Goal: Task Accomplishment & Management: Manage account settings

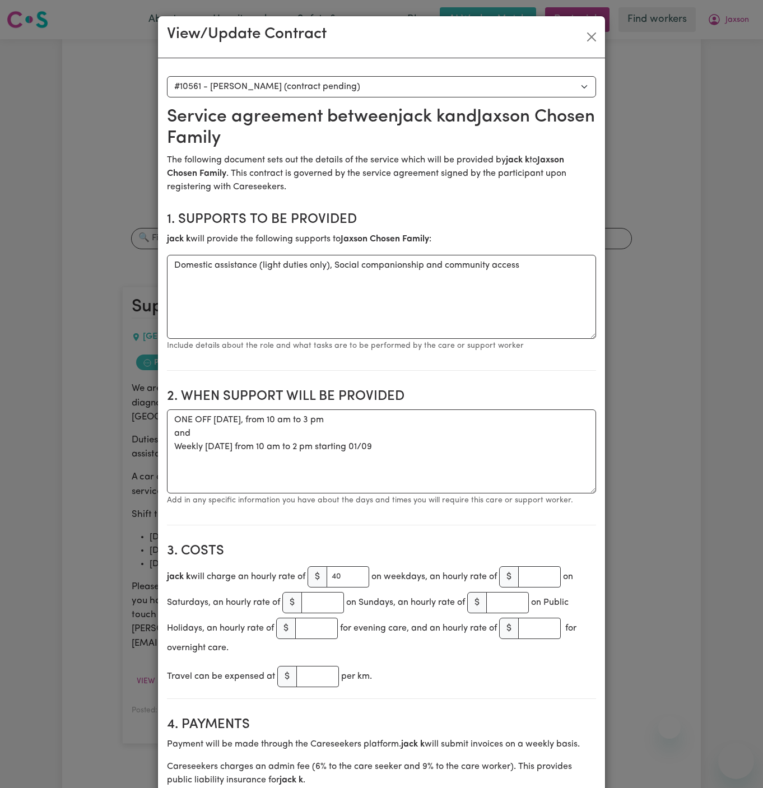
select select "10173"
click at [590, 35] on button "Close" at bounding box center [591, 37] width 18 height 18
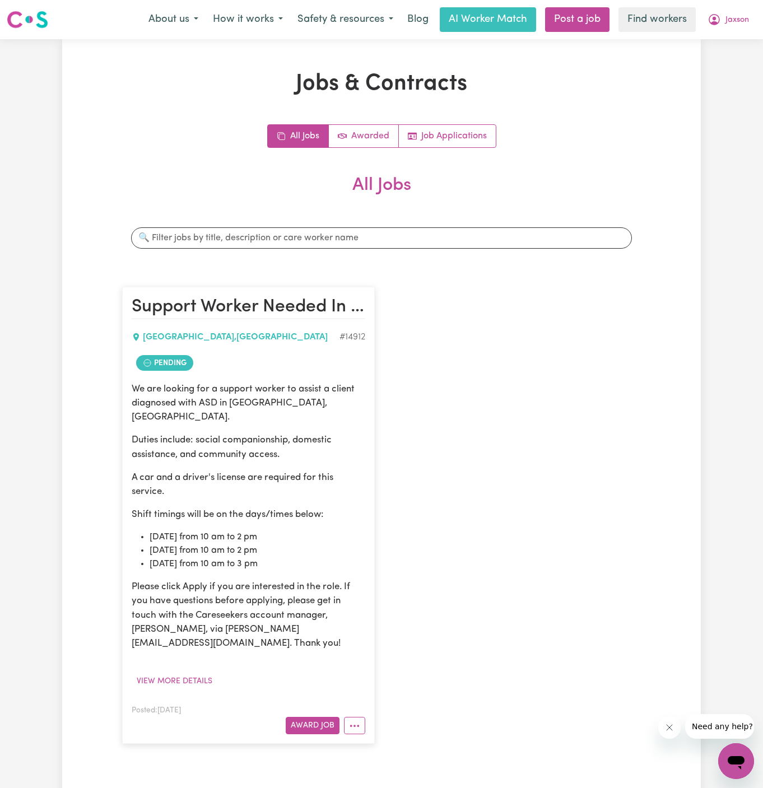
click at [405, 492] on div "Support Worker Needed In [GEOGRAPHIC_DATA], [GEOGRAPHIC_DATA] , [GEOGRAPHIC_DAT…" at bounding box center [381, 514] width 532 height 479
click at [352, 720] on icon "More options" at bounding box center [354, 725] width 11 height 11
click at [418, 621] on link "Hide Job" at bounding box center [398, 632] width 109 height 22
click at [489, 474] on div "Support Worker Needed In [GEOGRAPHIC_DATA], [GEOGRAPHIC_DATA] , [GEOGRAPHIC_DAT…" at bounding box center [381, 514] width 532 height 479
click at [742, 15] on span "Jaxson" at bounding box center [737, 20] width 24 height 12
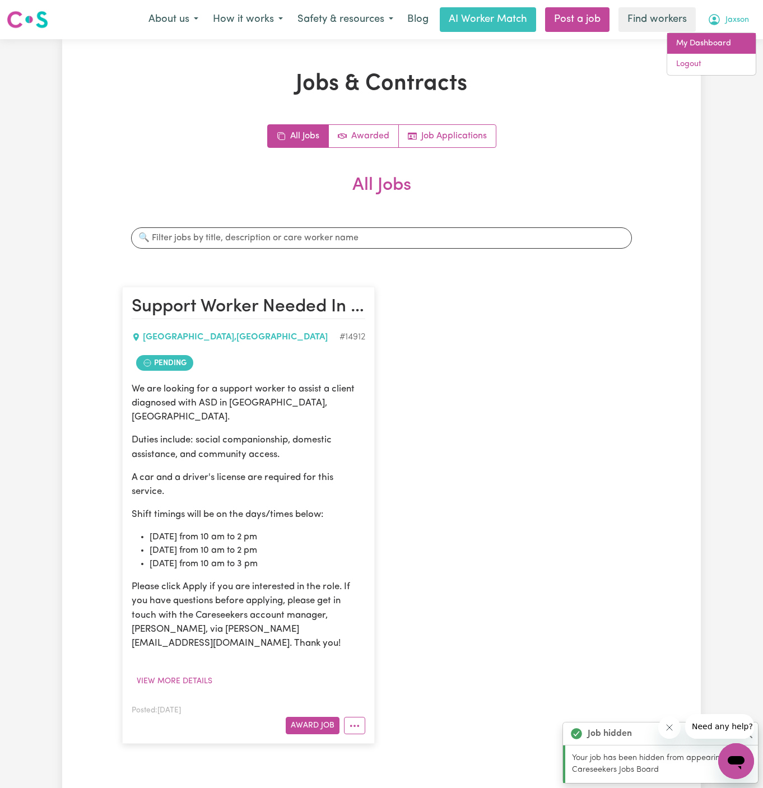
click at [728, 35] on link "My Dashboard" at bounding box center [711, 43] width 88 height 21
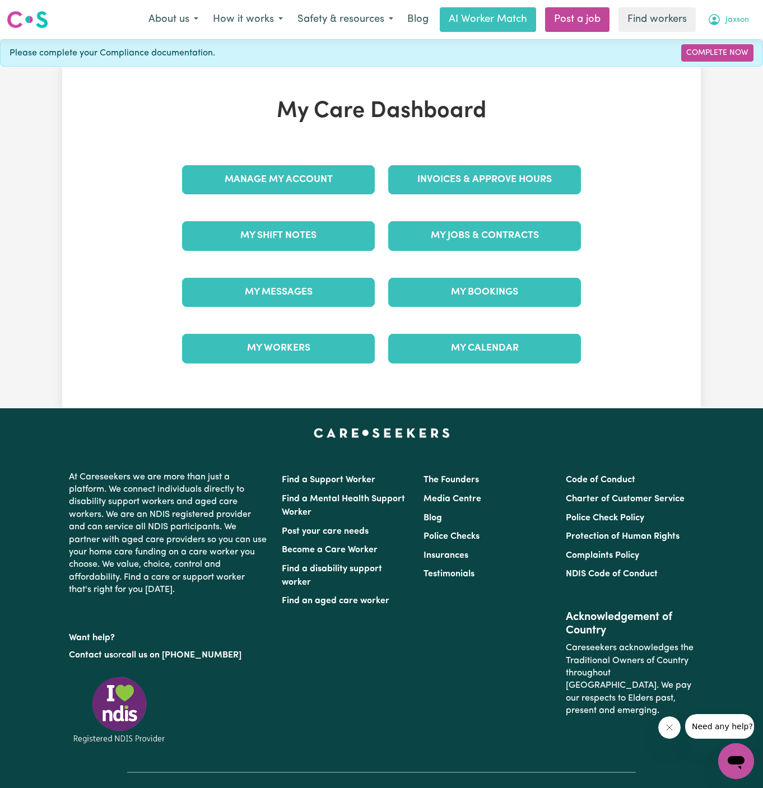
click at [730, 19] on span "Jaxson" at bounding box center [737, 20] width 24 height 12
click at [729, 62] on link "Logout" at bounding box center [711, 64] width 88 height 21
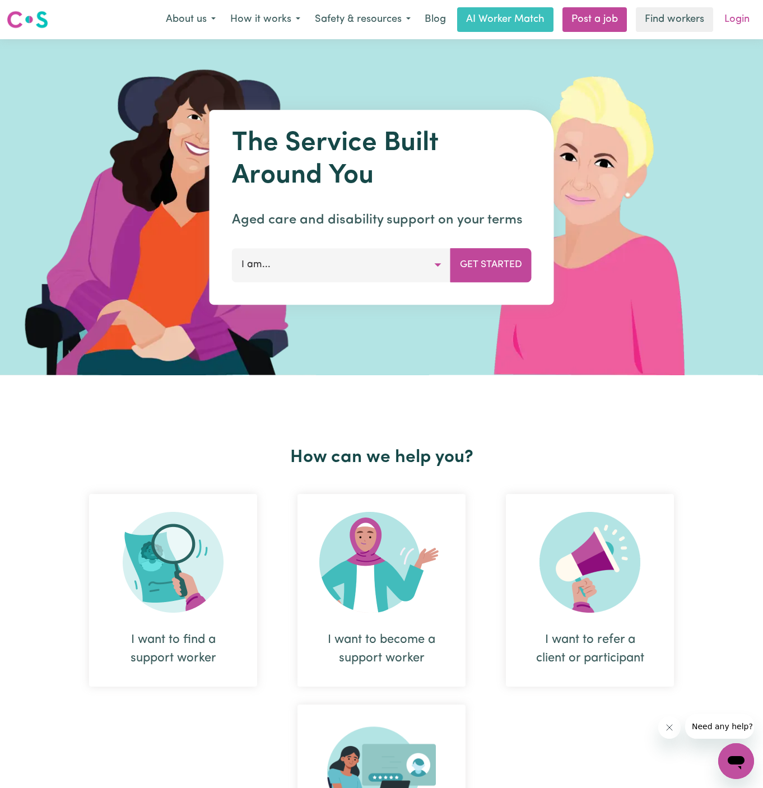
click at [730, 20] on link "Login" at bounding box center [736, 19] width 39 height 25
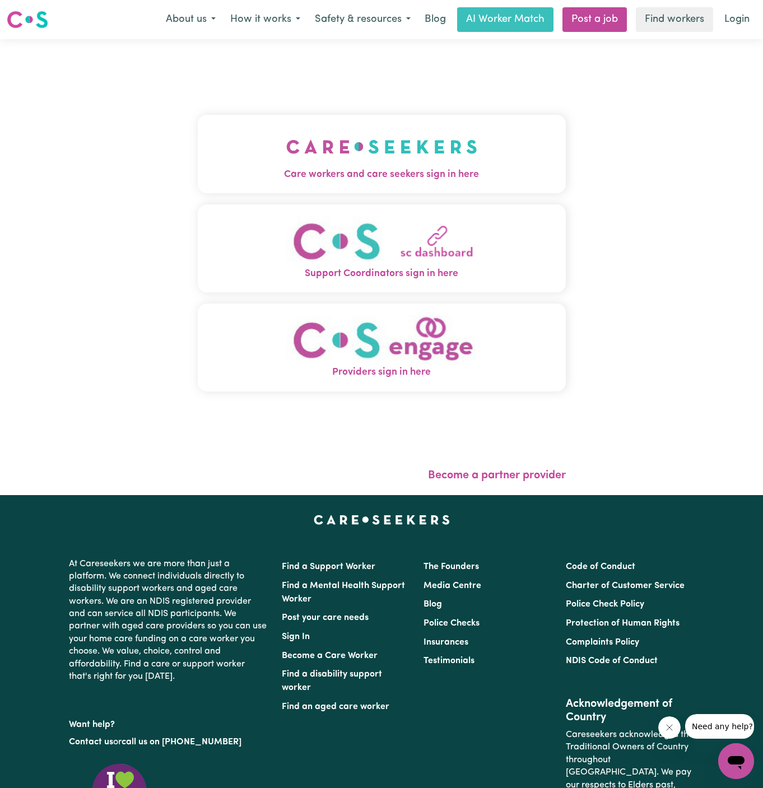
click at [443, 139] on img "Care workers and care seekers sign in here" at bounding box center [381, 146] width 191 height 41
click at [443, 139] on div "Care workers and care seekers sign in here Support Coordinators sign in here Pr…" at bounding box center [381, 267] width 381 height 456
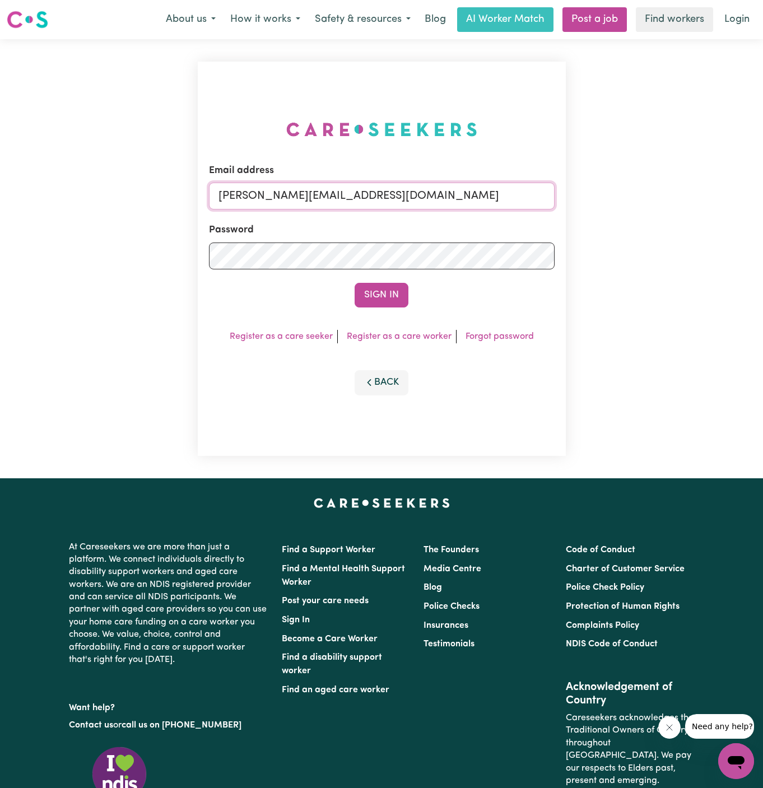
click at [417, 202] on input "[PERSON_NAME][EMAIL_ADDRESS][DOMAIN_NAME]" at bounding box center [381, 196] width 345 height 27
drag, startPoint x: 277, startPoint y: 197, endPoint x: 747, endPoint y: 200, distance: 470.9
click at [747, 200] on div "Email address superuser~[EMAIL_ADDRESS][DOMAIN_NAME] Password Sign In Register …" at bounding box center [381, 258] width 763 height 439
click at [354, 283] on button "Sign In" at bounding box center [381, 295] width 54 height 25
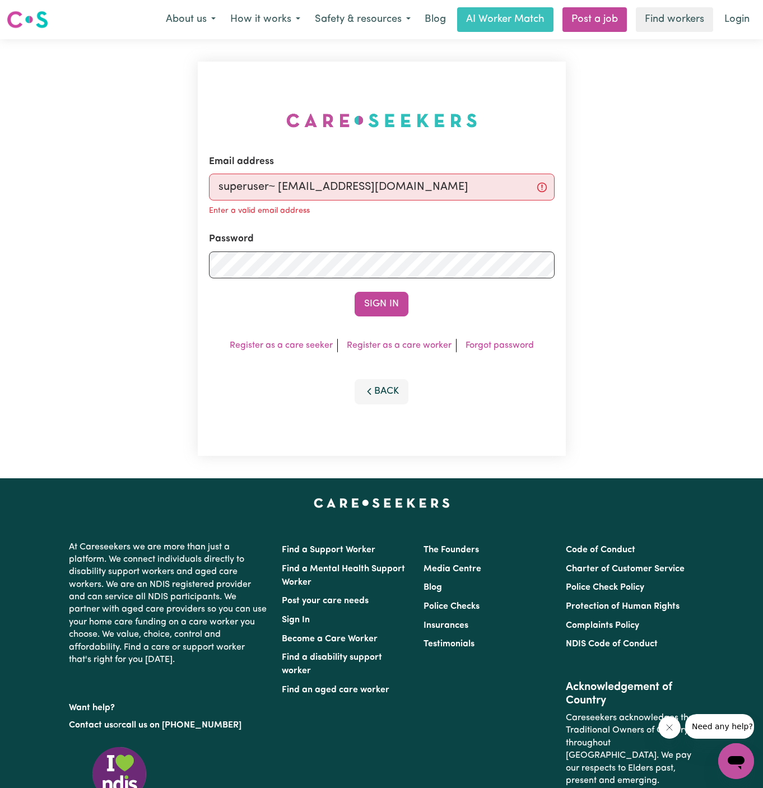
click at [280, 188] on input "superuser~ [EMAIL_ADDRESS][DOMAIN_NAME]" at bounding box center [381, 187] width 345 height 27
type input "[EMAIL_ADDRESS][DOMAIN_NAME]"
click at [354, 292] on button "Sign In" at bounding box center [381, 304] width 54 height 25
